Goal: Find specific page/section: Find specific page/section

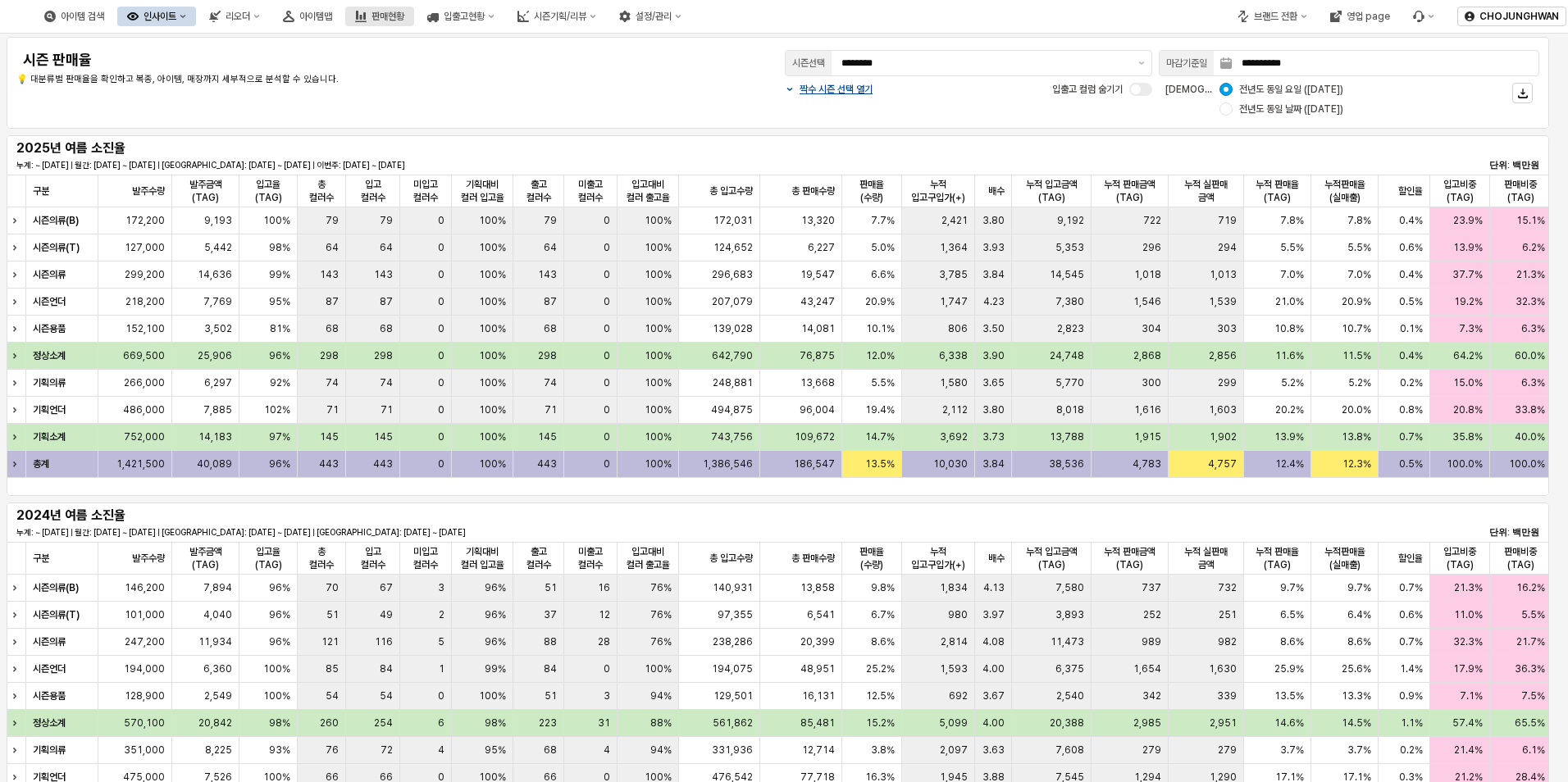
click at [404, 14] on div "판매현황" at bounding box center [388, 16] width 33 height 12
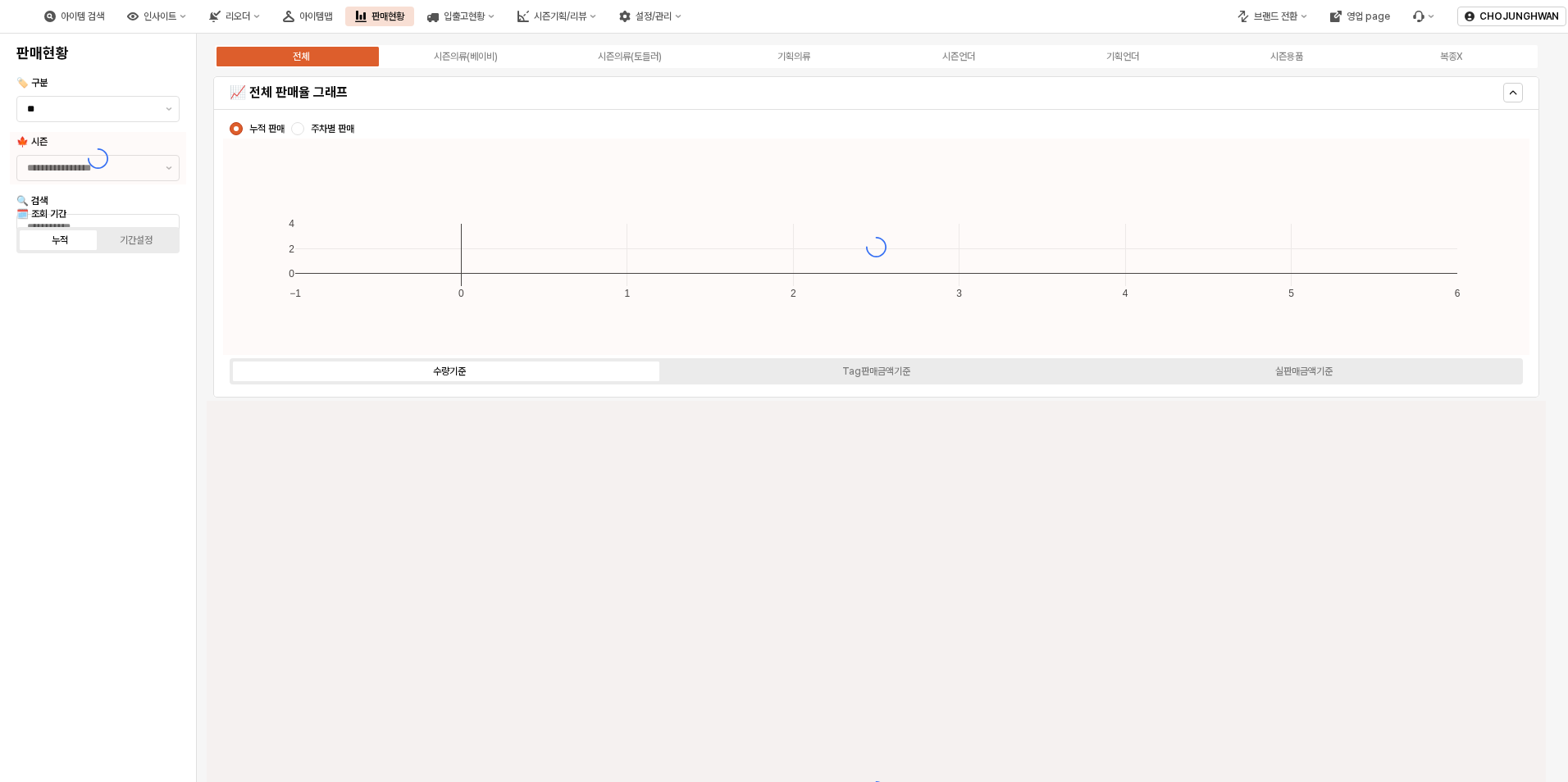
type input "****"
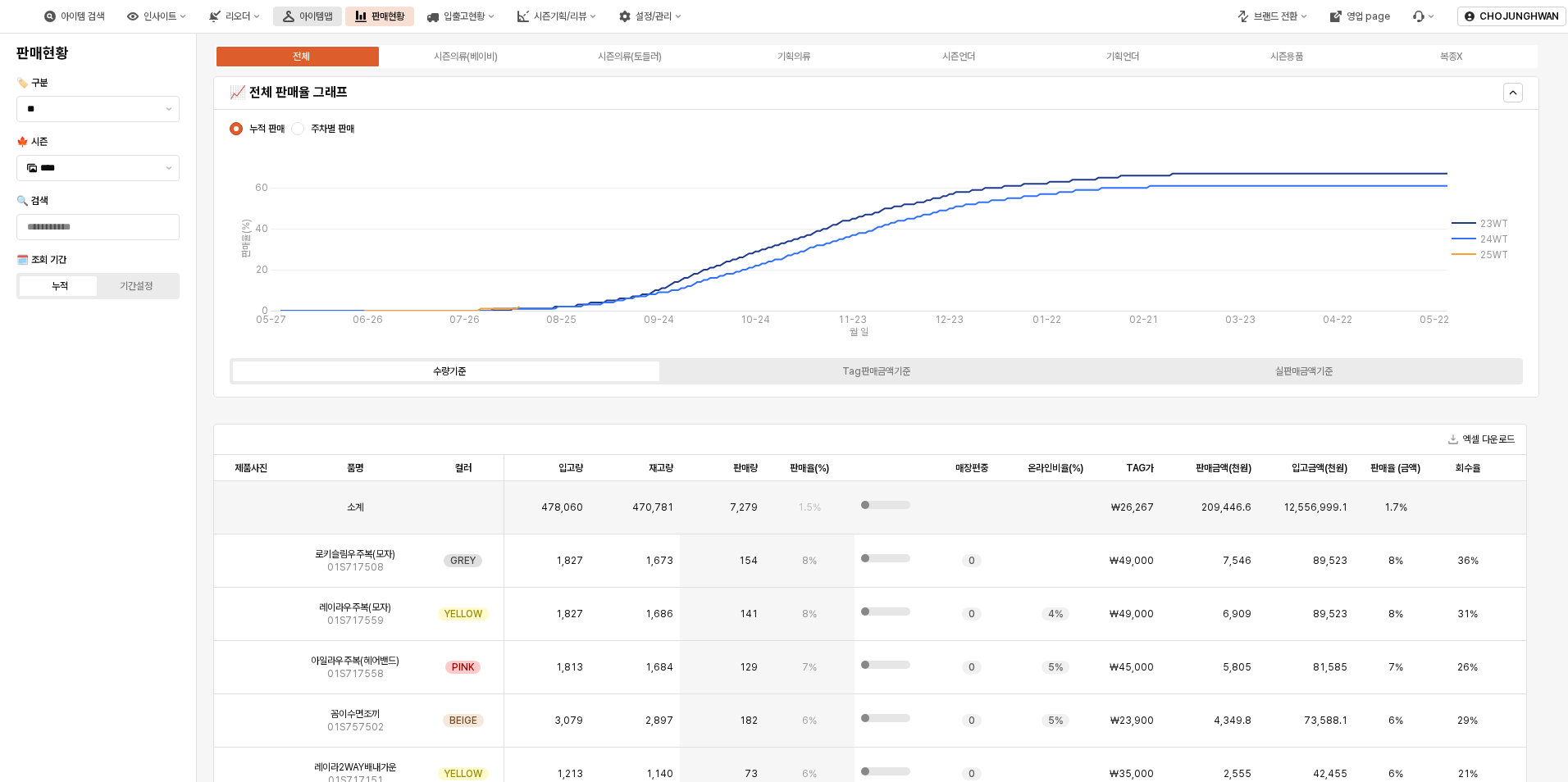
click at [332, 12] on div "아이템맵" at bounding box center [316, 16] width 33 height 12
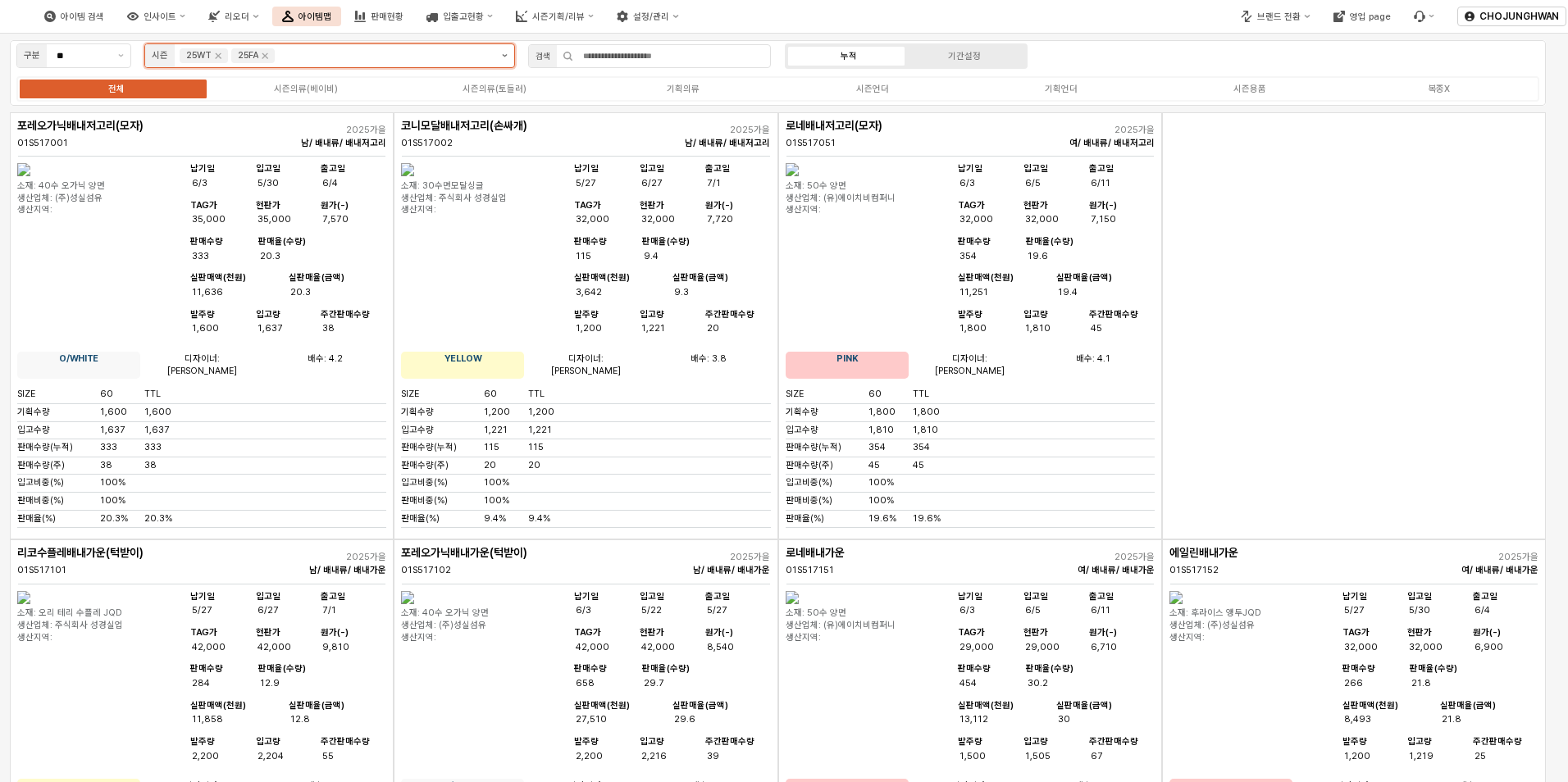
click at [501, 57] on button "제안 사항 표시" at bounding box center [505, 56] width 19 height 23
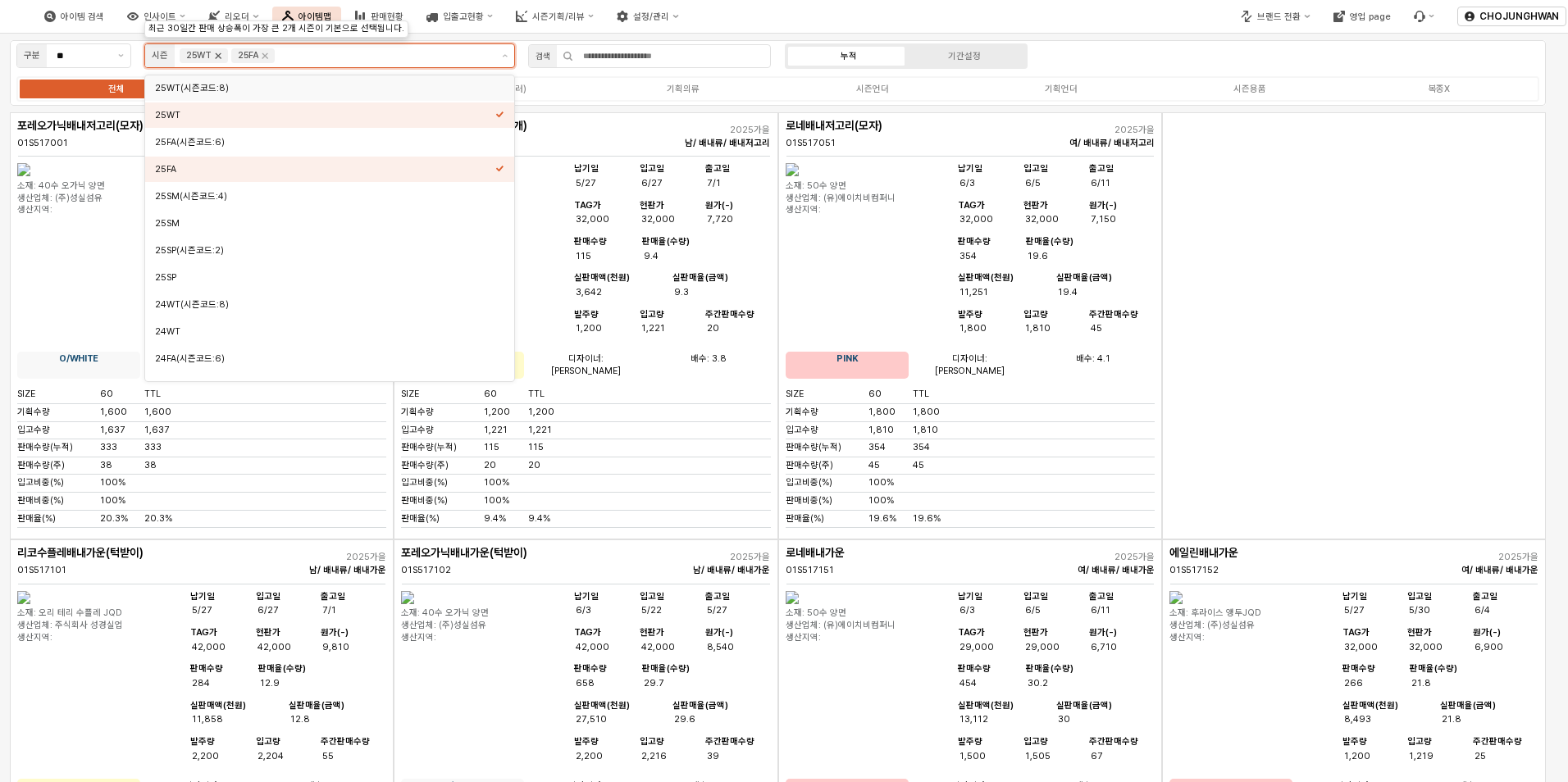
click at [219, 58] on icon "Remove 25WT" at bounding box center [218, 56] width 13 height 13
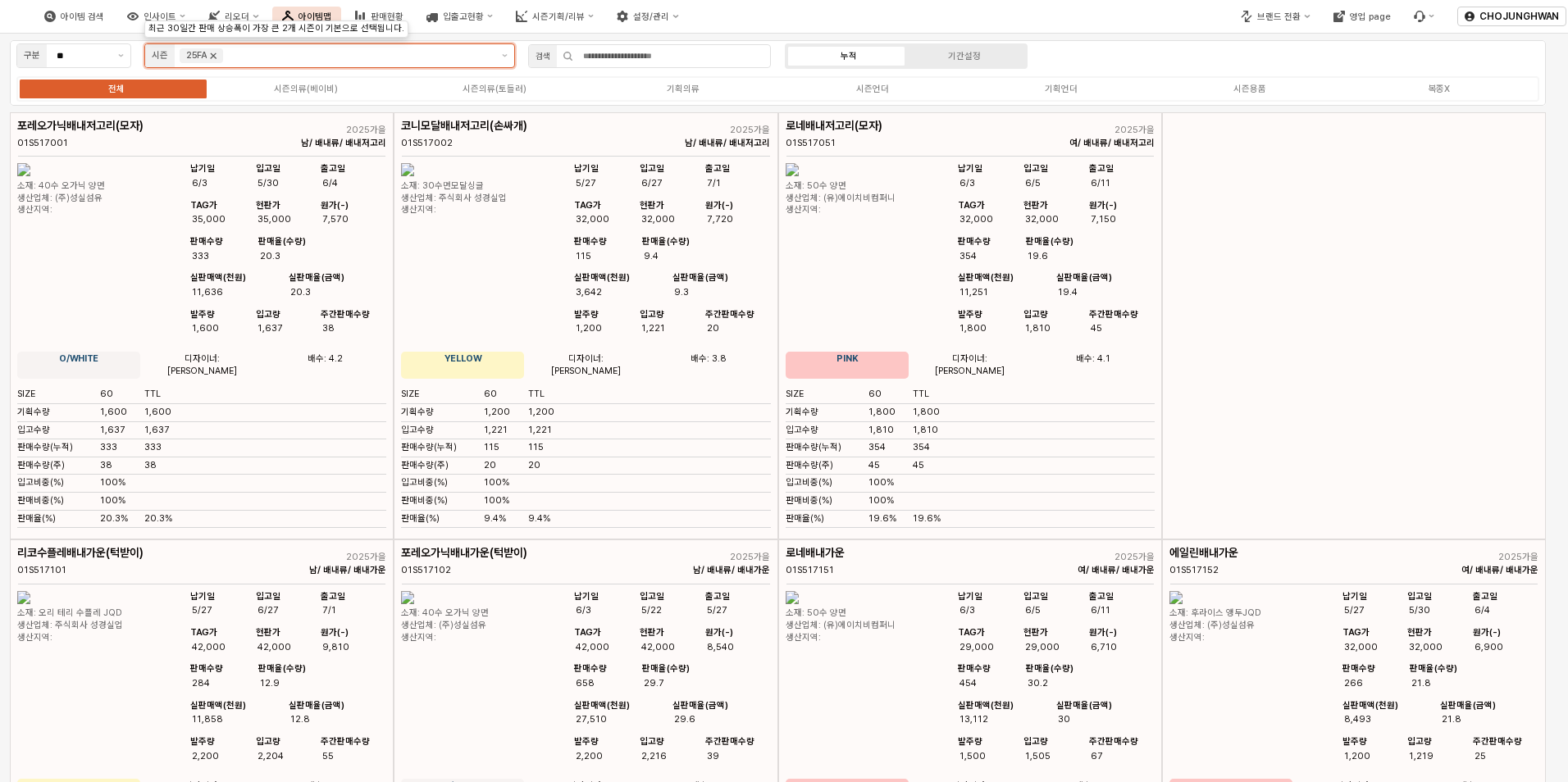
click at [217, 59] on icon "Remove 25FA" at bounding box center [213, 56] width 13 height 13
click at [503, 58] on button "제안 사항 표시" at bounding box center [505, 56] width 19 height 23
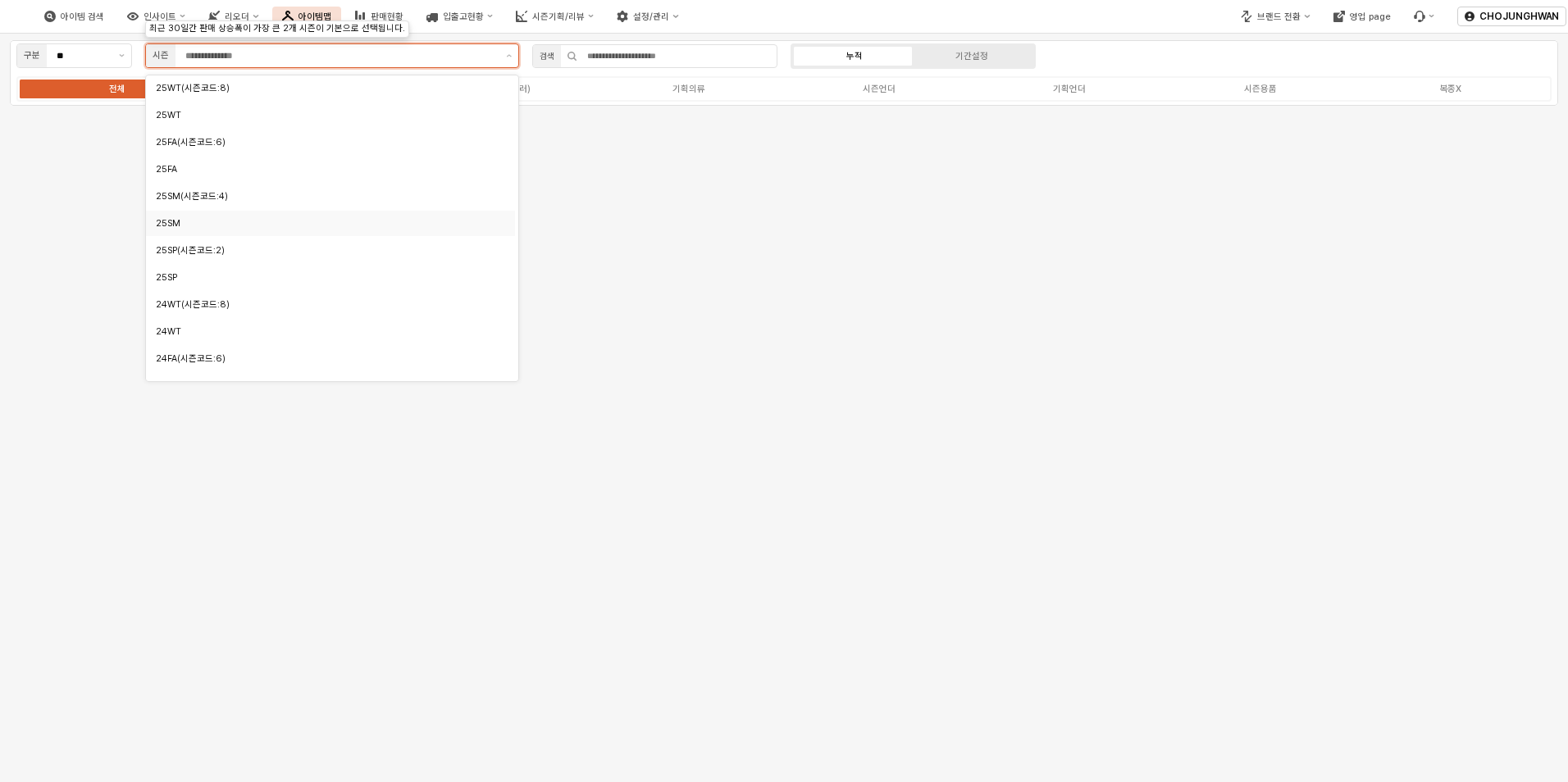
click at [270, 222] on div "25SM" at bounding box center [326, 223] width 340 height 12
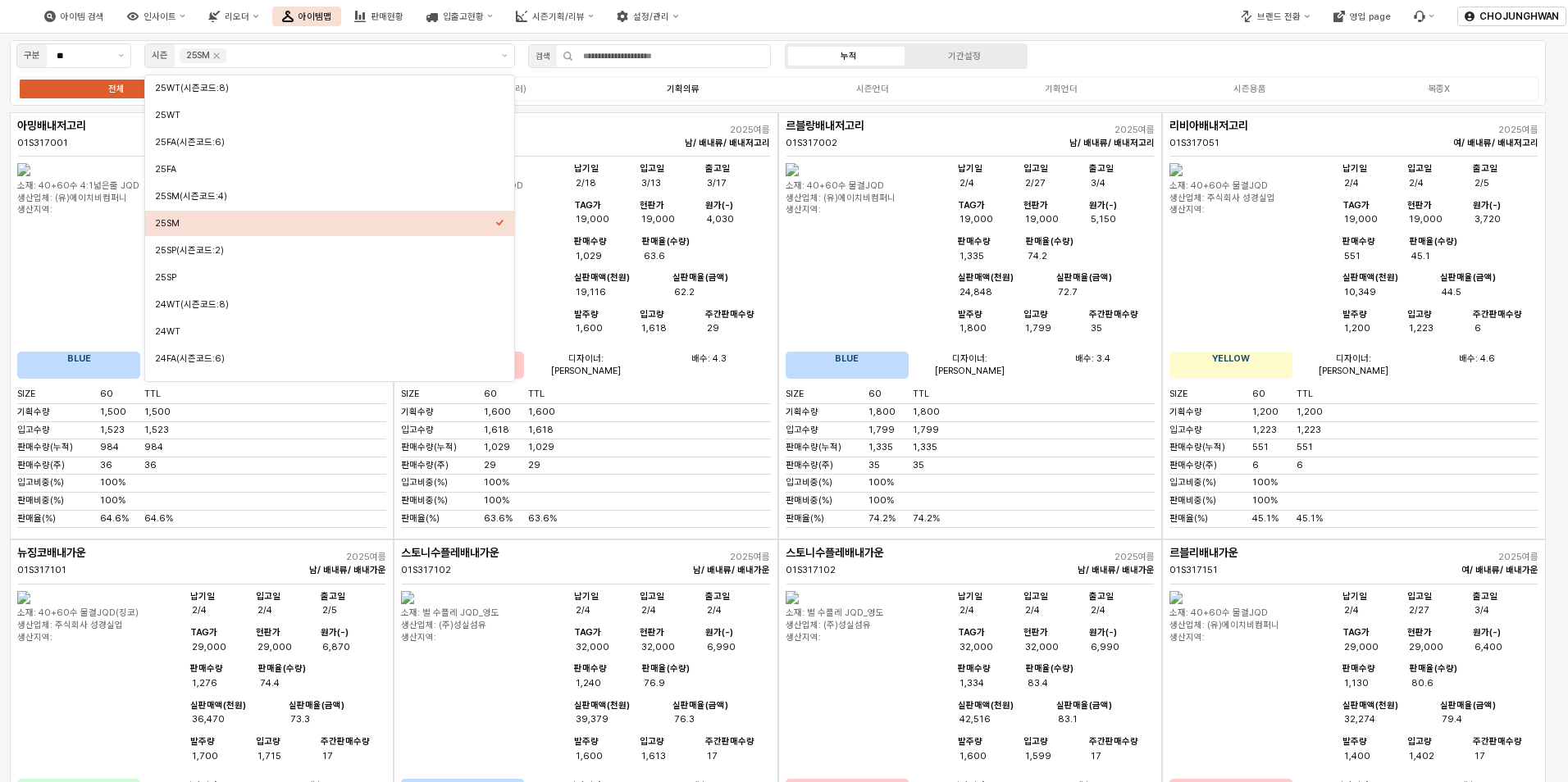
click at [695, 92] on div "기획의류" at bounding box center [683, 89] width 33 height 11
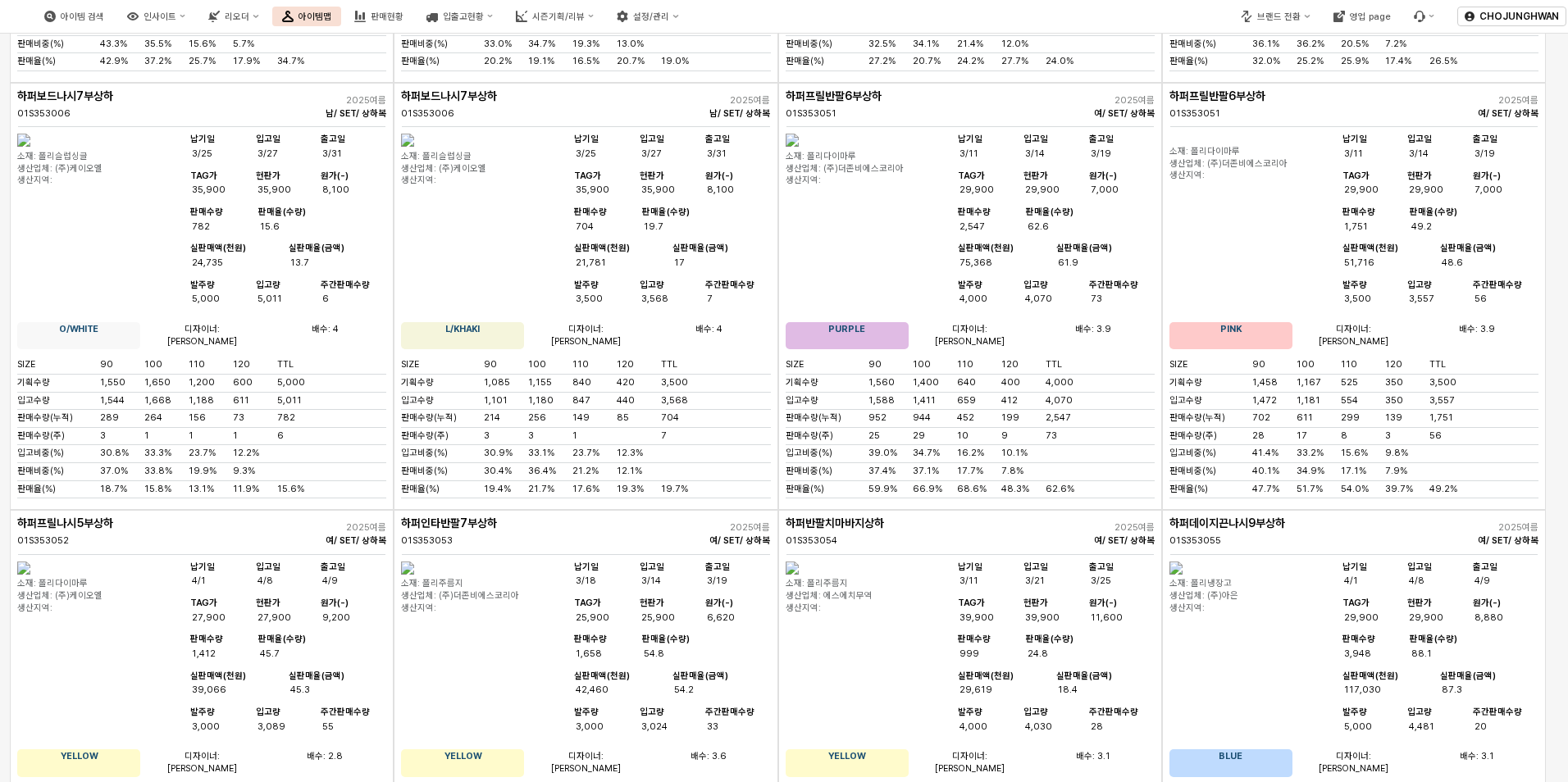
scroll to position [6624, 0]
